Goal: Task Accomplishment & Management: Use online tool/utility

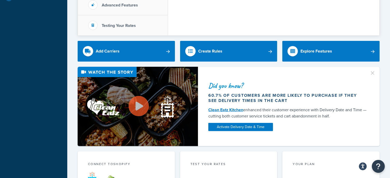
scroll to position [148, 0]
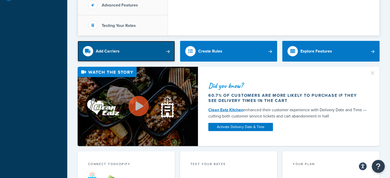
click at [133, 56] on link "Add Carriers" at bounding box center [126, 51] width 97 height 21
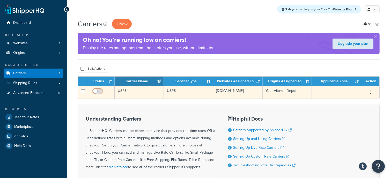
click at [95, 92] on input "checkbox" at bounding box center [98, 92] width 14 height 6
checkbox input "true"
click at [371, 93] on icon "button" at bounding box center [370, 92] width 1 height 4
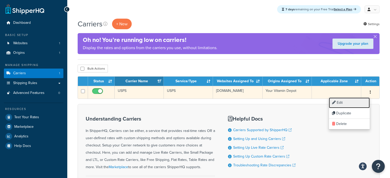
click at [345, 104] on link "Edit" at bounding box center [349, 103] width 41 height 11
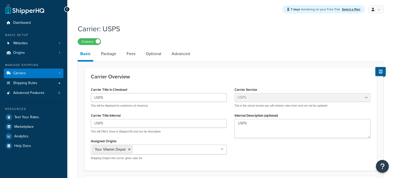
select select "usps"
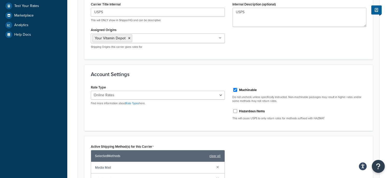
scroll to position [111, 0]
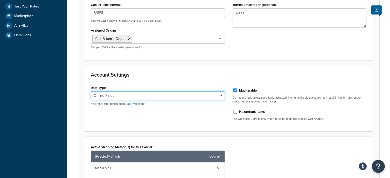
click at [134, 95] on select "Retail Rates Online Rates Commercial Plus" at bounding box center [158, 95] width 134 height 9
select select "PLUS"
click at [91, 91] on select "Retail Rates Online Rates Commercial Plus" at bounding box center [158, 95] width 134 height 9
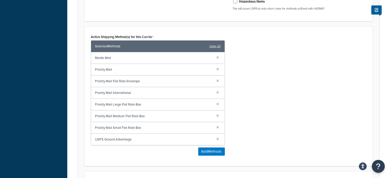
scroll to position [221, 0]
click at [218, 56] on link at bounding box center [218, 57] width 6 height 6
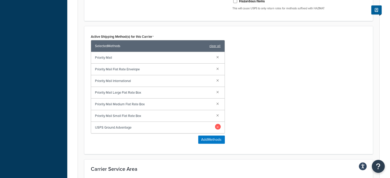
click at [217, 128] on link at bounding box center [218, 127] width 6 height 6
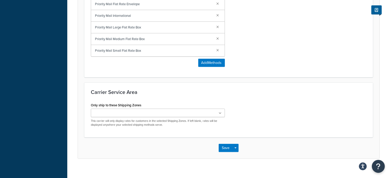
scroll to position [293, 0]
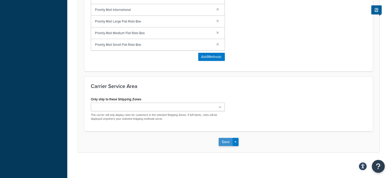
click at [228, 142] on button "Save" at bounding box center [226, 142] width 14 height 8
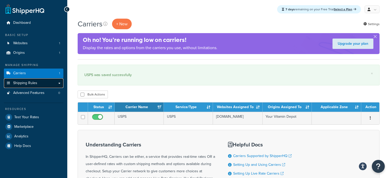
click at [31, 83] on span "Shipping Rules" at bounding box center [25, 83] width 24 height 4
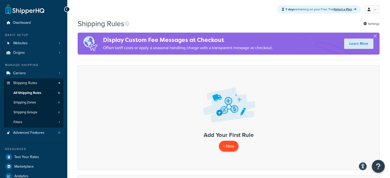
click at [232, 146] on p "+ New" at bounding box center [229, 146] width 20 height 11
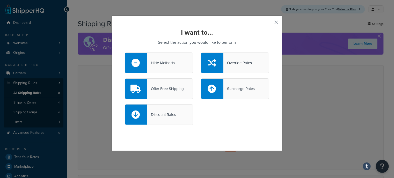
click at [161, 58] on div "Hide Methods" at bounding box center [159, 63] width 68 height 21
click at [0, 0] on input "Hide Methods" at bounding box center [0, 0] width 0 height 0
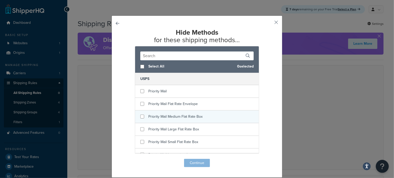
scroll to position [7, 0]
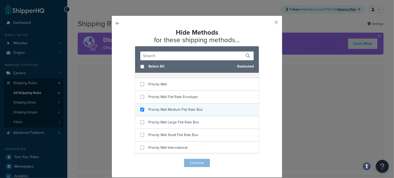
checkbox input "true"
click at [183, 111] on span "Priority Mail Medium Flat Rate Box" at bounding box center [175, 109] width 54 height 5
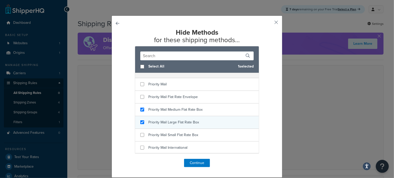
checkbox input "true"
click at [181, 122] on span "Priority Mail Large Flat Rate Box" at bounding box center [173, 122] width 51 height 5
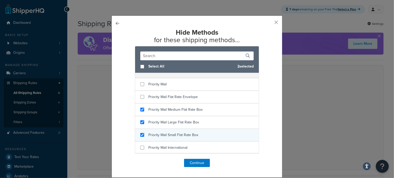
checkbox input "true"
click at [180, 132] on div "Priority Mail Small Flat Rate Box" at bounding box center [173, 135] width 50 height 7
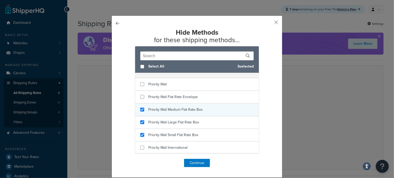
scroll to position [7, 0]
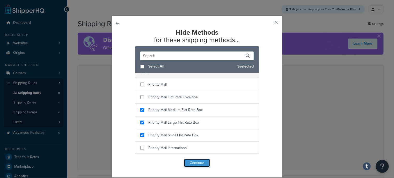
click at [198, 163] on button "Continue" at bounding box center [197, 163] width 26 height 8
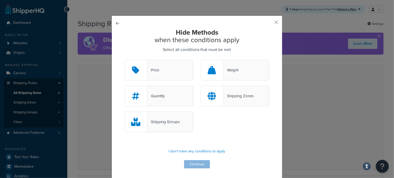
click at [231, 96] on div "Shipping Zones" at bounding box center [238, 95] width 30 height 7
click at [0, 0] on input "Shipping Zones" at bounding box center [0, 0] width 0 height 0
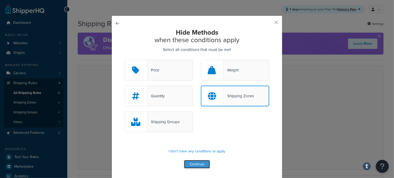
click at [194, 165] on button "Continue" at bounding box center [197, 164] width 26 height 8
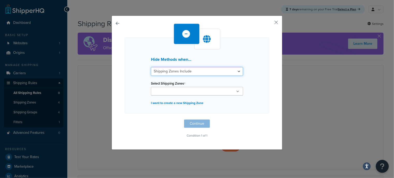
click at [198, 72] on select "Shipping Zones Include Shipping Zones Do Not Include" at bounding box center [197, 71] width 92 height 9
click at [190, 90] on input "Select Shipping Zones" at bounding box center [176, 92] width 46 height 6
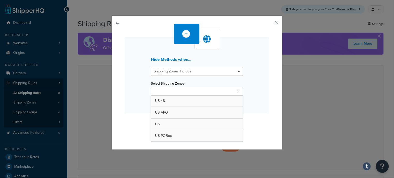
click at [271, 63] on div "Hide Methods when... Shipping Zones Include Shipping Zones Do Not Include Selec…" at bounding box center [197, 83] width 171 height 134
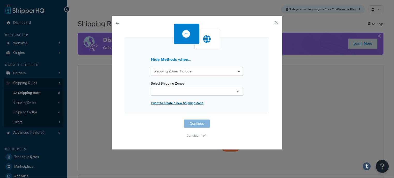
click at [187, 102] on p "I want to create a new Shipping Zone" at bounding box center [197, 102] width 92 height 7
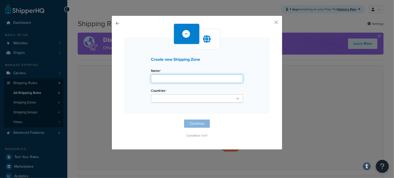
click at [171, 77] on input "Name" at bounding box center [197, 78] width 92 height 9
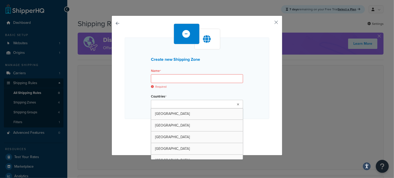
click at [157, 96] on div "Countries United States United Kingdom Afghanistan Åland Islands Albania Algeri…" at bounding box center [197, 101] width 92 height 16
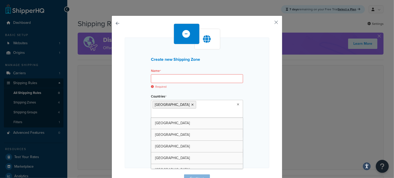
click at [225, 95] on div "Countries United States United Kingdom Afghanistan Åland Islands Albania Algeri…" at bounding box center [197, 105] width 92 height 25
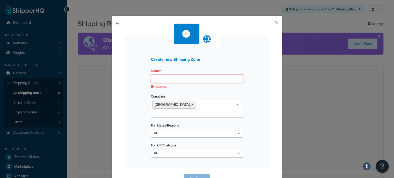
click at [170, 79] on input "Name" at bounding box center [197, 78] width 92 height 9
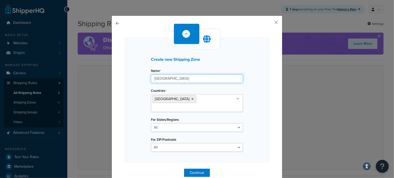
type input "West Coast"
click at [262, 63] on div "Create new Shipping Zone Name West Coast Countries United States United Kingdom…" at bounding box center [197, 100] width 144 height 125
